Goal: Check status

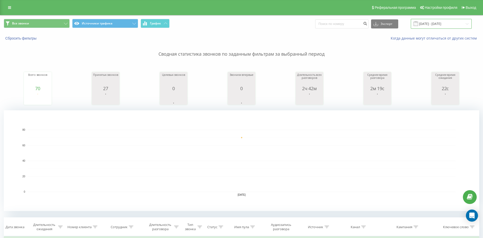
click at [439, 27] on input "[DATE] - [DATE]" at bounding box center [441, 24] width 61 height 10
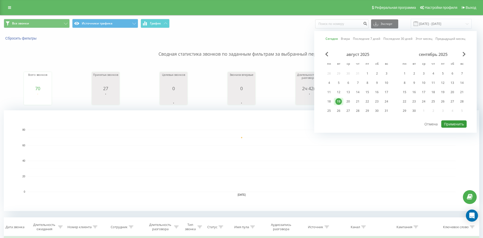
click at [455, 122] on button "Применить" at bounding box center [453, 123] width 25 height 7
